Goal: Task Accomplishment & Management: Use online tool/utility

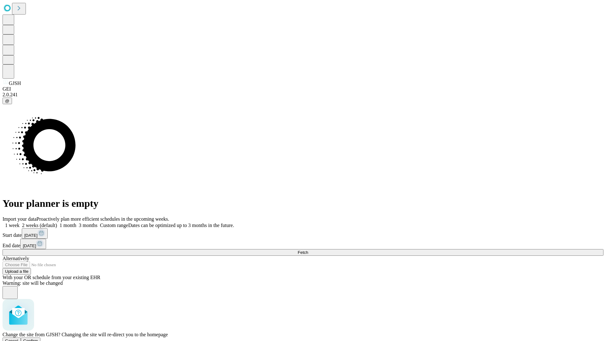
click at [38, 339] on span "Confirm" at bounding box center [30, 341] width 15 height 5
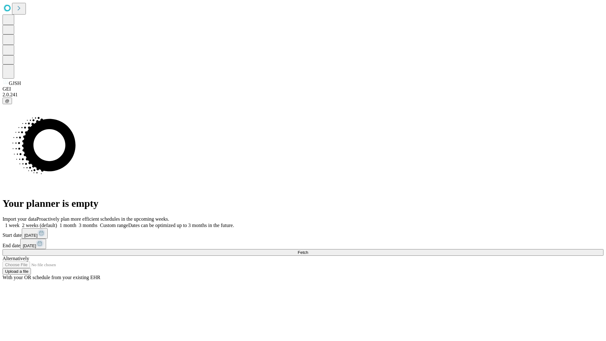
click at [20, 223] on label "1 week" at bounding box center [11, 225] width 17 height 5
click at [308, 250] on span "Fetch" at bounding box center [303, 252] width 10 height 5
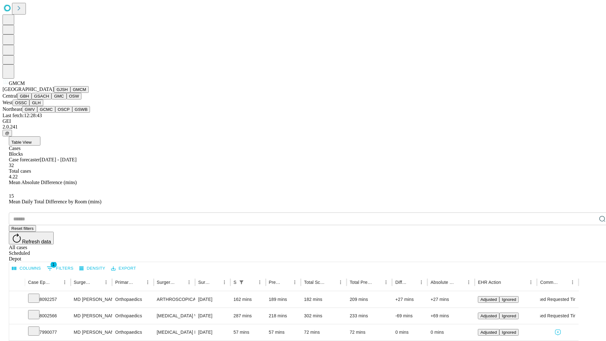
click at [32, 99] on button "GBH" at bounding box center [24, 96] width 14 height 7
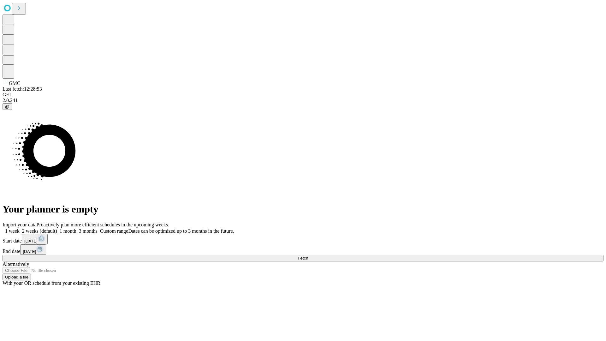
click at [20, 228] on label "1 week" at bounding box center [11, 230] width 17 height 5
click at [308, 256] on span "Fetch" at bounding box center [303, 258] width 10 height 5
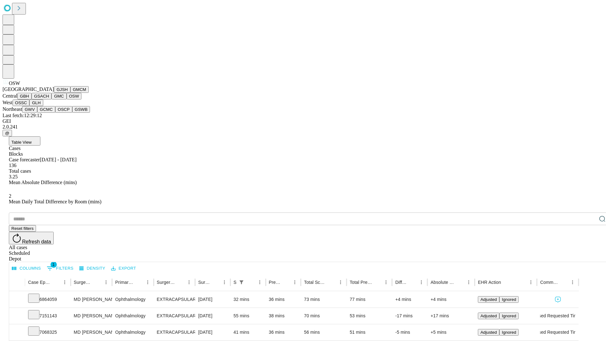
click at [30, 106] on button "OSSC" at bounding box center [21, 102] width 17 height 7
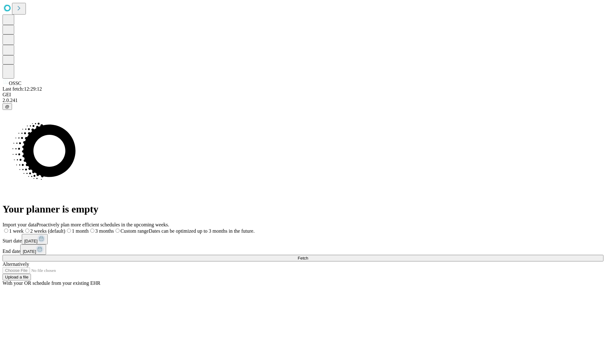
click at [24, 228] on label "1 week" at bounding box center [13, 230] width 21 height 5
click at [308, 256] on span "Fetch" at bounding box center [303, 258] width 10 height 5
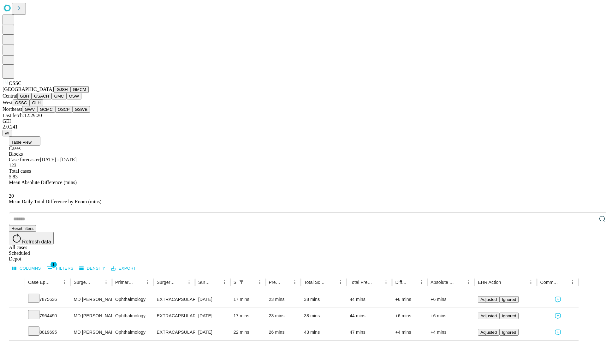
click at [43, 106] on button "GLH" at bounding box center [36, 102] width 14 height 7
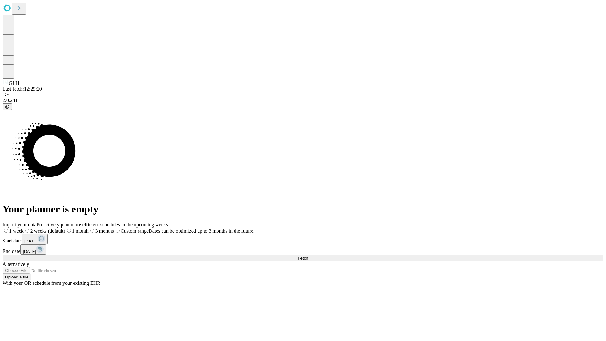
click at [308, 256] on span "Fetch" at bounding box center [303, 258] width 10 height 5
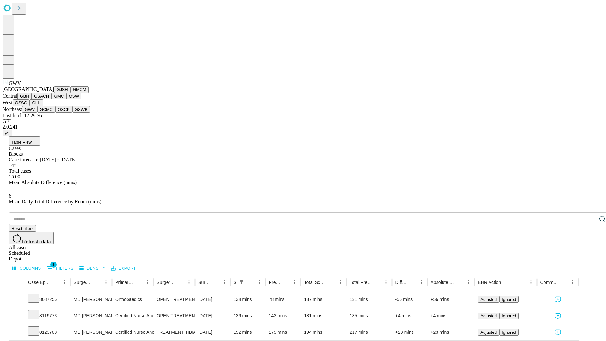
click at [49, 113] on button "GCMC" at bounding box center [46, 109] width 18 height 7
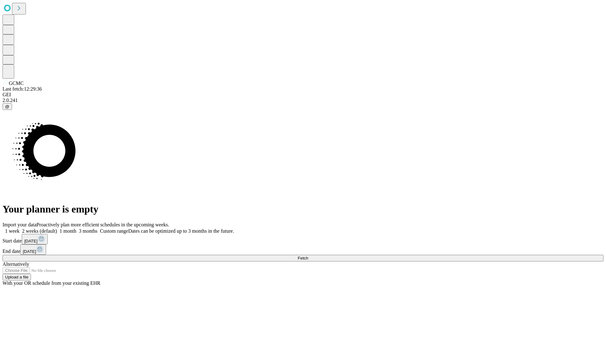
click at [20, 228] on label "1 week" at bounding box center [11, 230] width 17 height 5
click at [308, 256] on span "Fetch" at bounding box center [303, 258] width 10 height 5
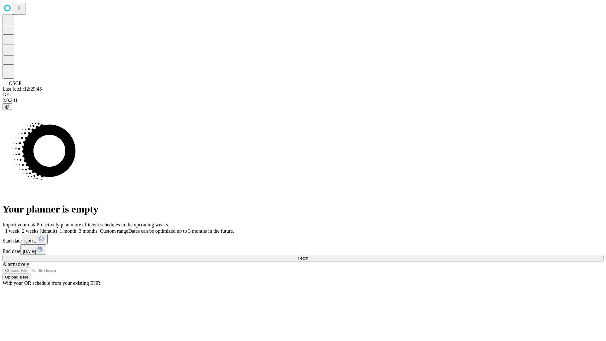
click at [20, 228] on label "1 week" at bounding box center [11, 230] width 17 height 5
click at [308, 256] on span "Fetch" at bounding box center [303, 258] width 10 height 5
